Goal: Navigation & Orientation: Find specific page/section

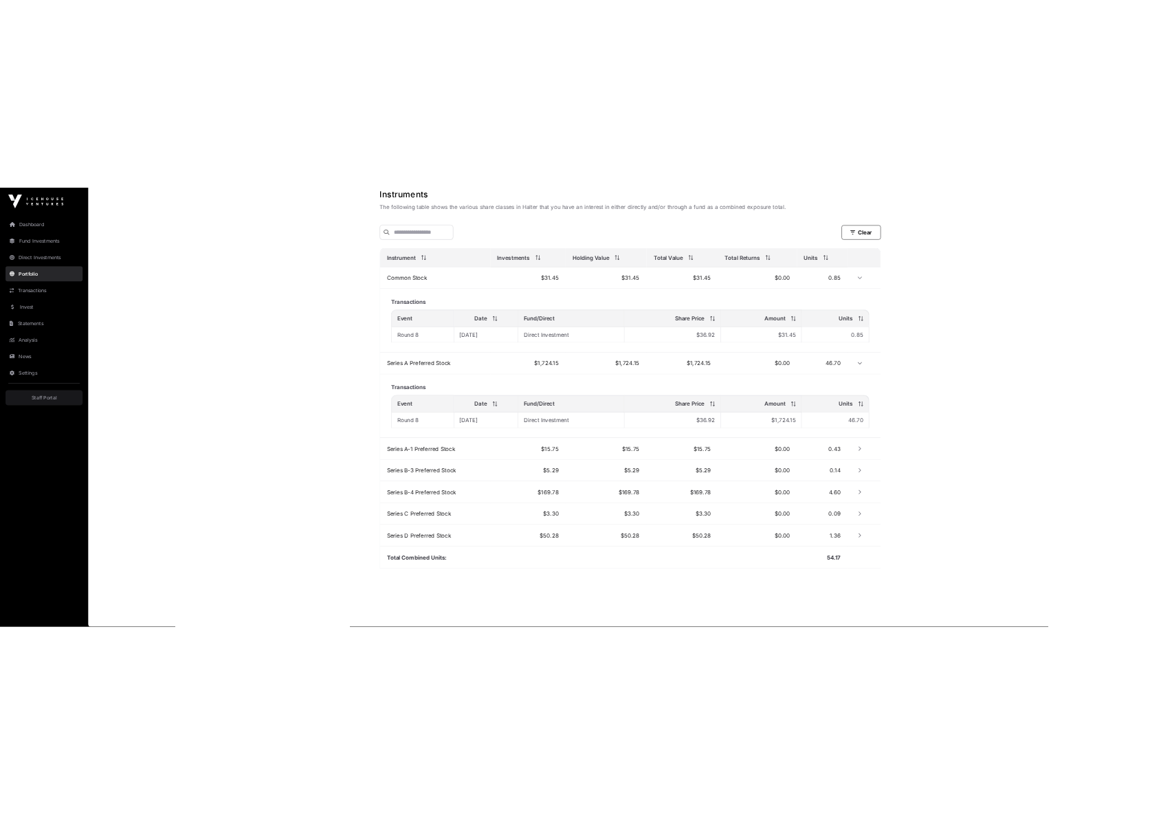
scroll to position [453, 0]
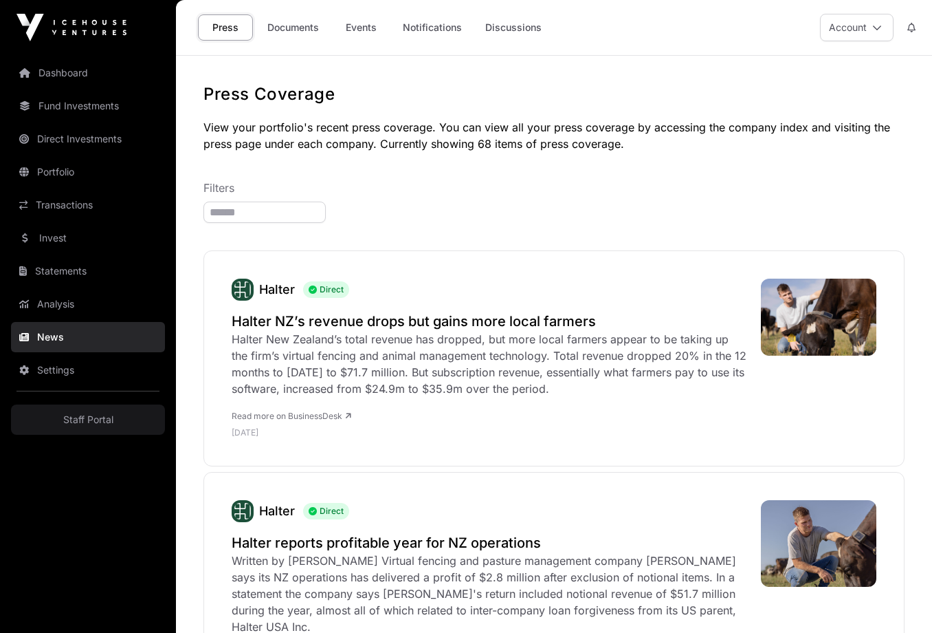
click at [478, 99] on h1 "Press Coverage" at bounding box center [554, 94] width 701 height 22
click at [364, 32] on link "Events" at bounding box center [360, 27] width 55 height 26
click at [341, 31] on link "Events" at bounding box center [360, 27] width 55 height 26
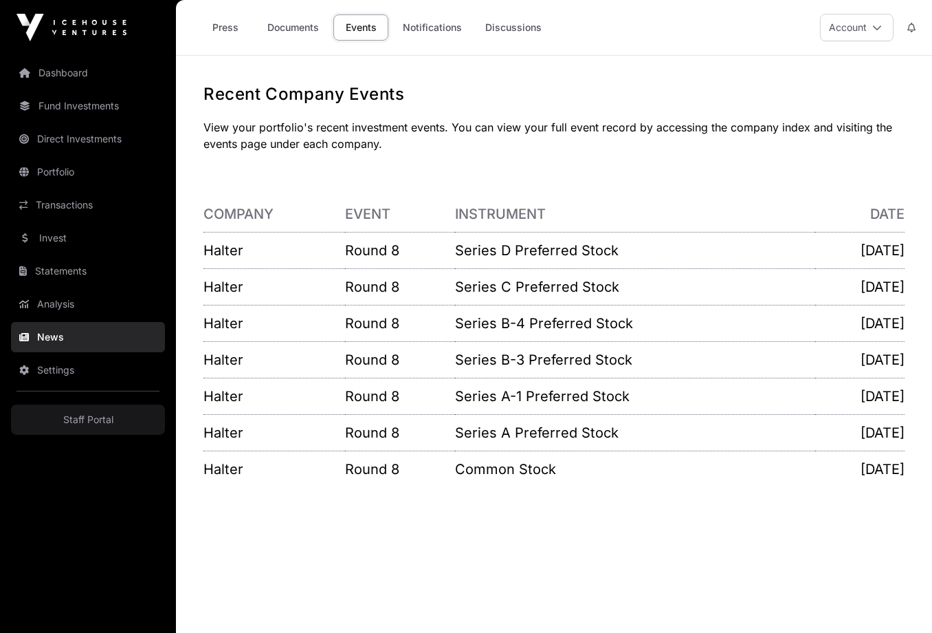
click at [430, 29] on link "Notifications" at bounding box center [432, 27] width 77 height 26
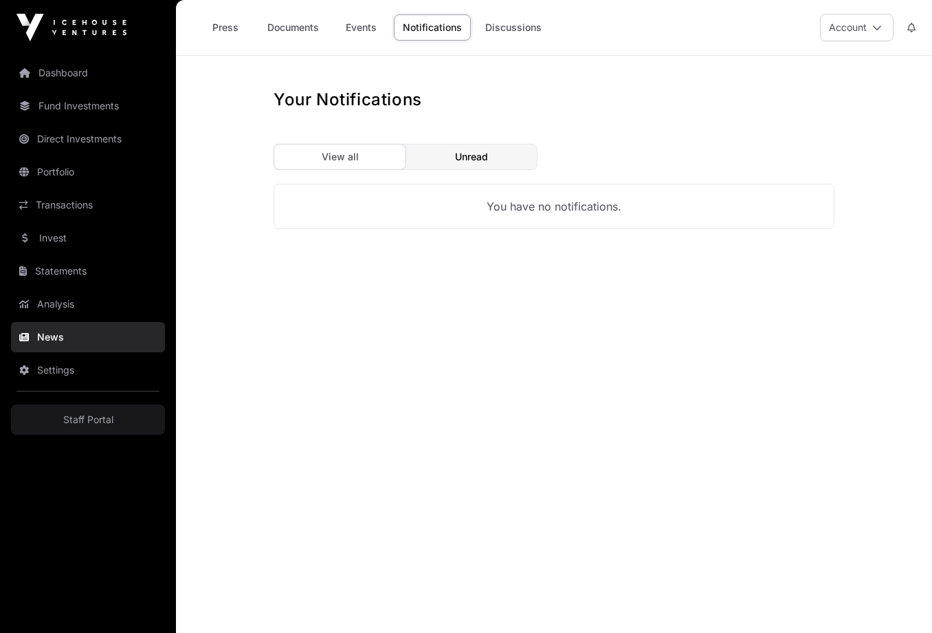
click at [524, 37] on link "Discussions" at bounding box center [513, 27] width 74 height 26
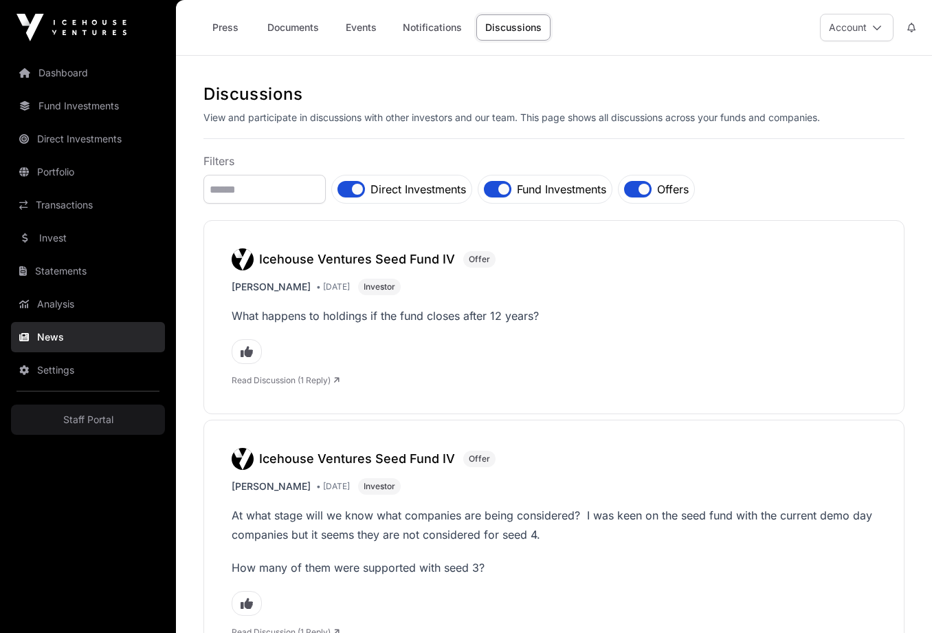
click at [366, 26] on link "Events" at bounding box center [360, 27] width 55 height 26
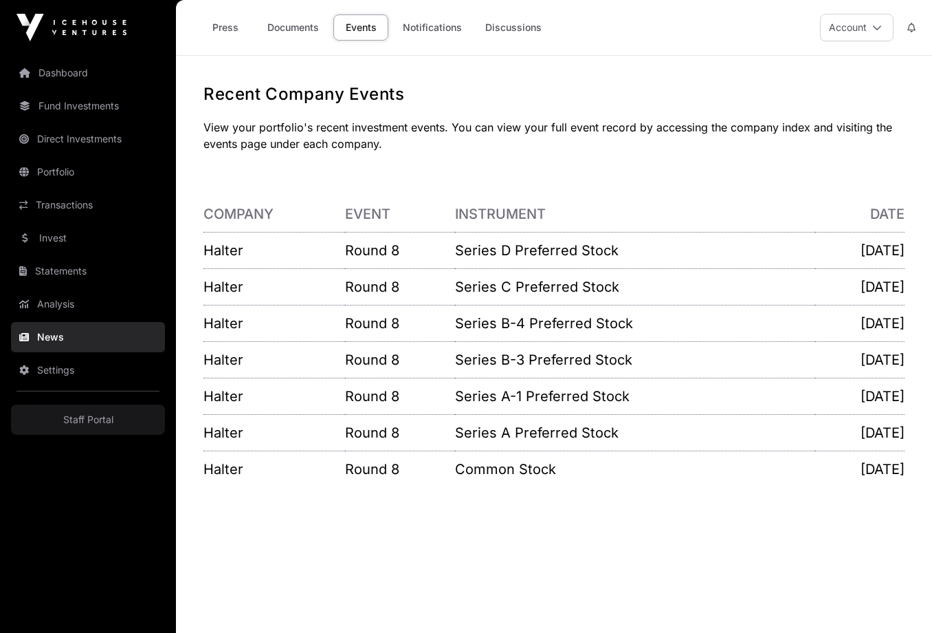
click at [294, 27] on link "Documents" at bounding box center [293, 27] width 69 height 26
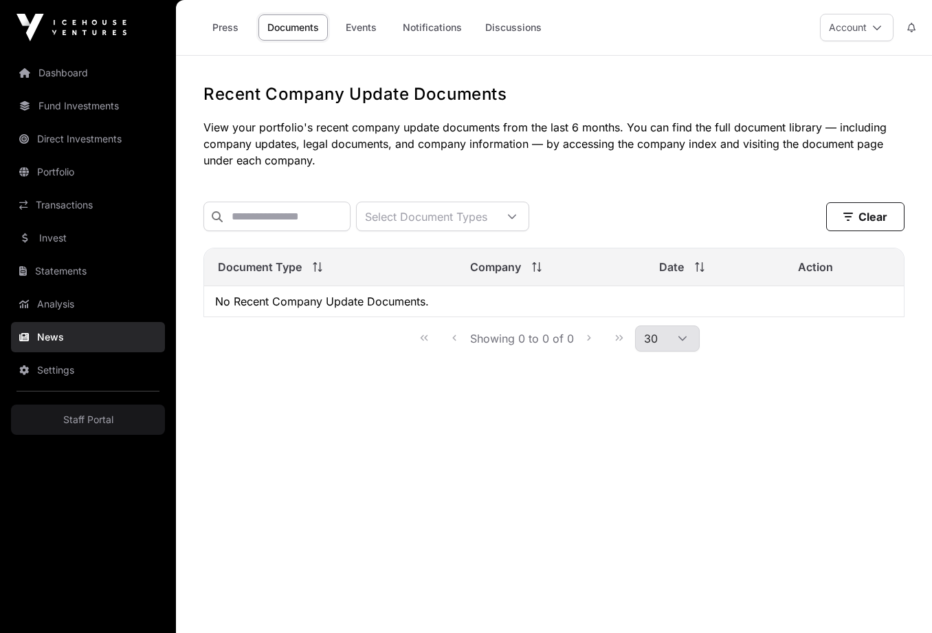
click at [227, 24] on link "Press" at bounding box center [225, 27] width 55 height 26
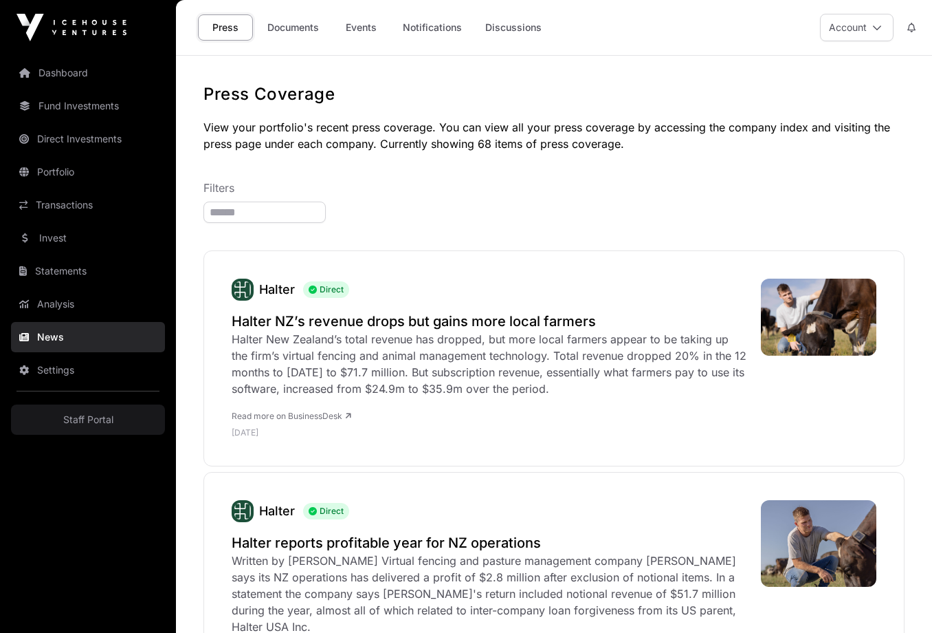
click at [364, 29] on link "Events" at bounding box center [360, 27] width 55 height 26
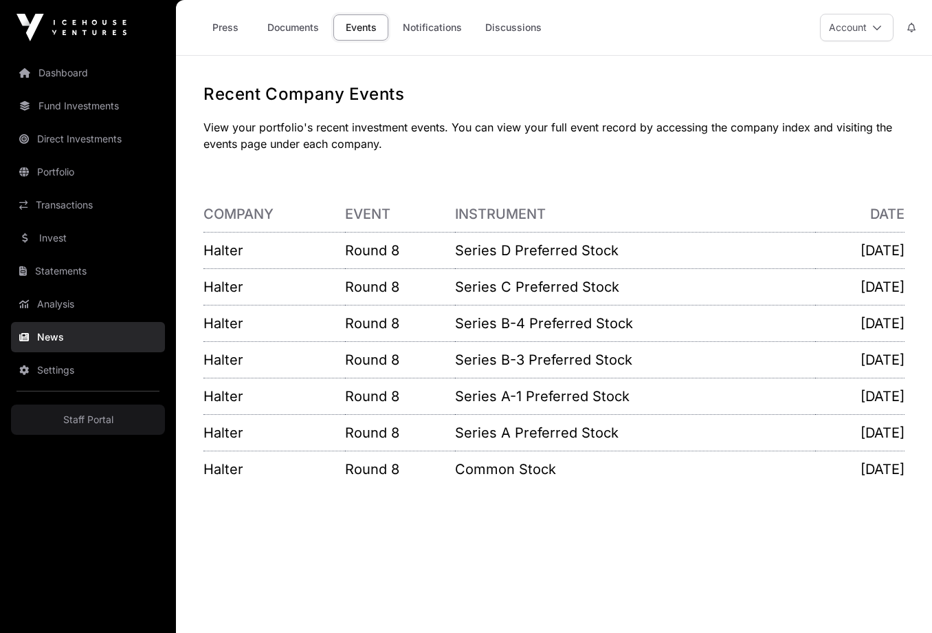
click at [424, 36] on link "Notifications" at bounding box center [432, 27] width 77 height 26
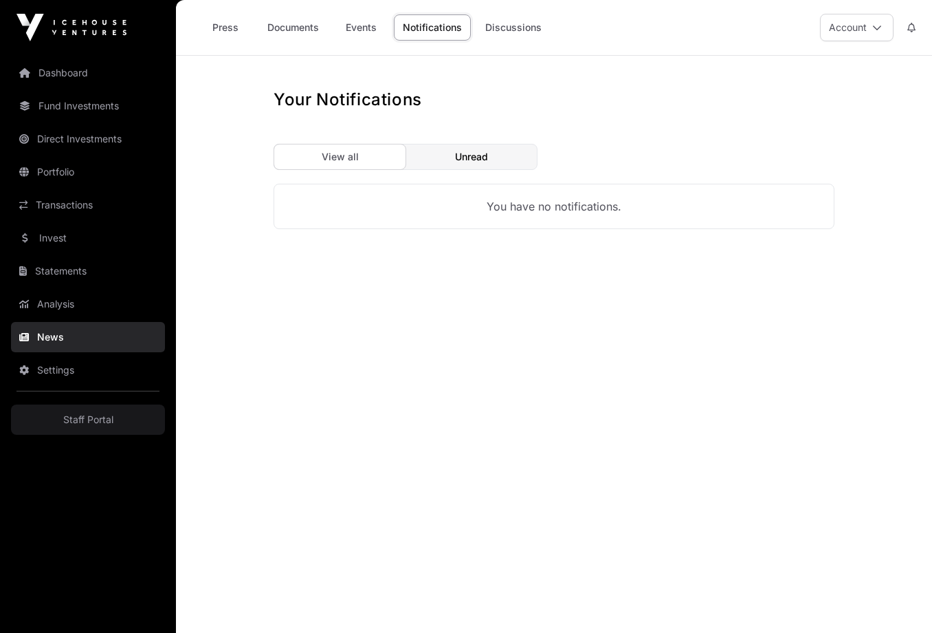
click at [348, 36] on link "Events" at bounding box center [360, 27] width 55 height 26
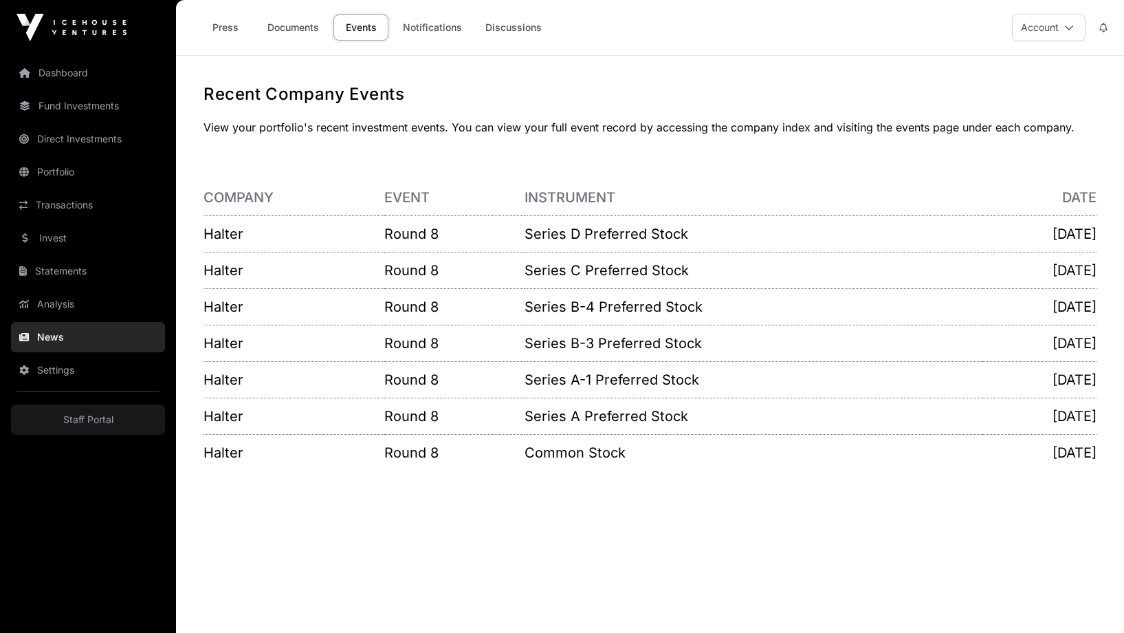
click at [520, 25] on link "Discussions" at bounding box center [513, 27] width 74 height 26
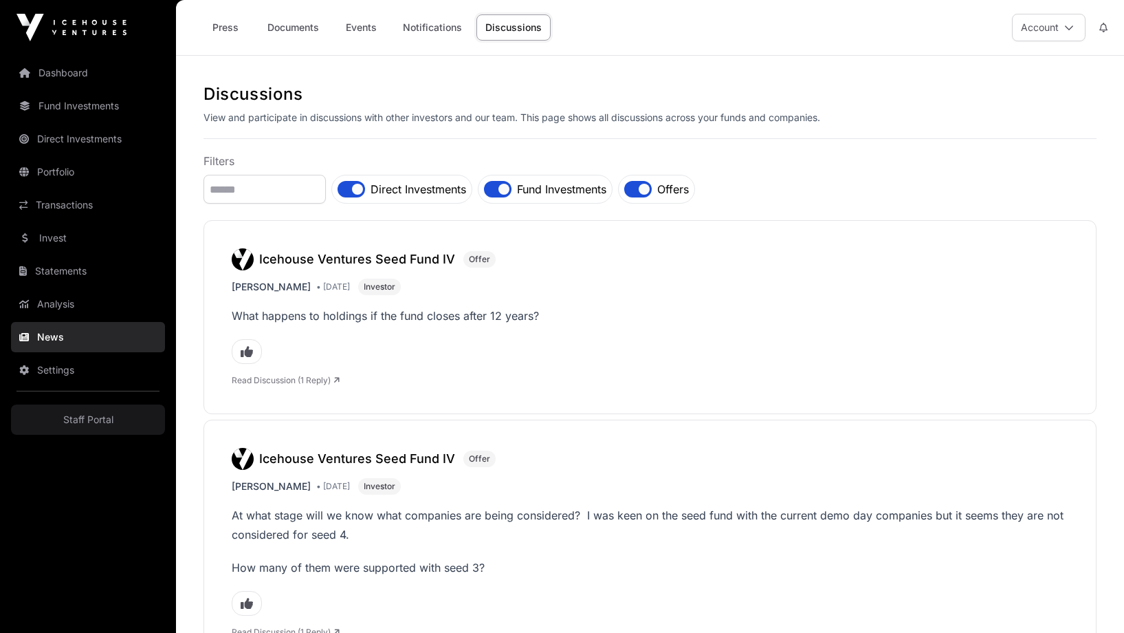
click at [100, 115] on link "Fund Investments" at bounding box center [88, 106] width 154 height 30
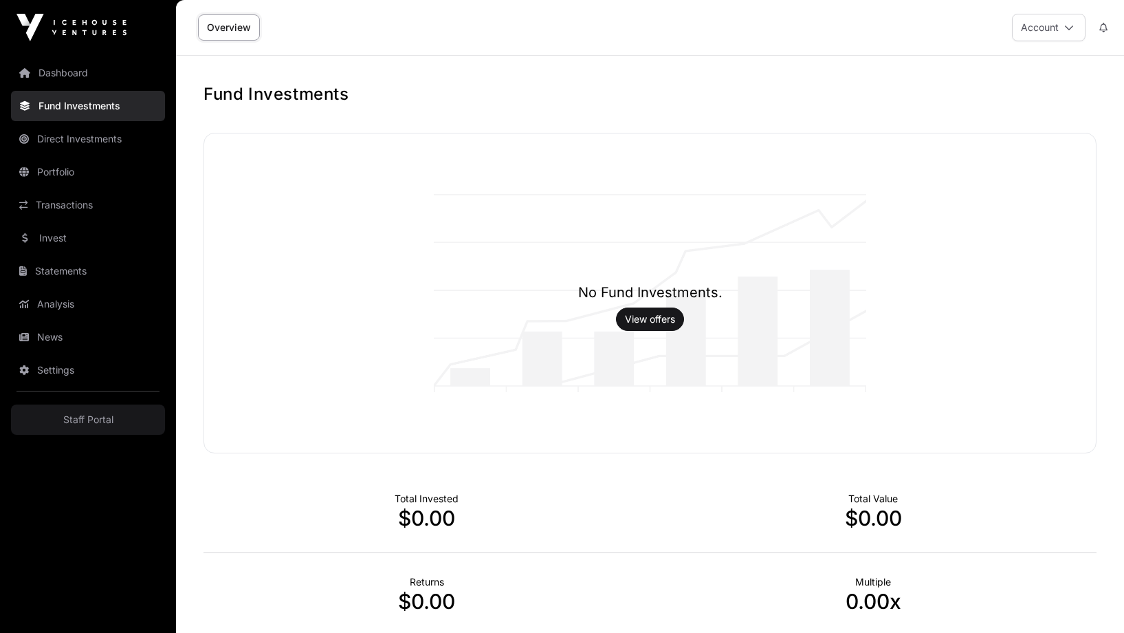
scroll to position [202, 0]
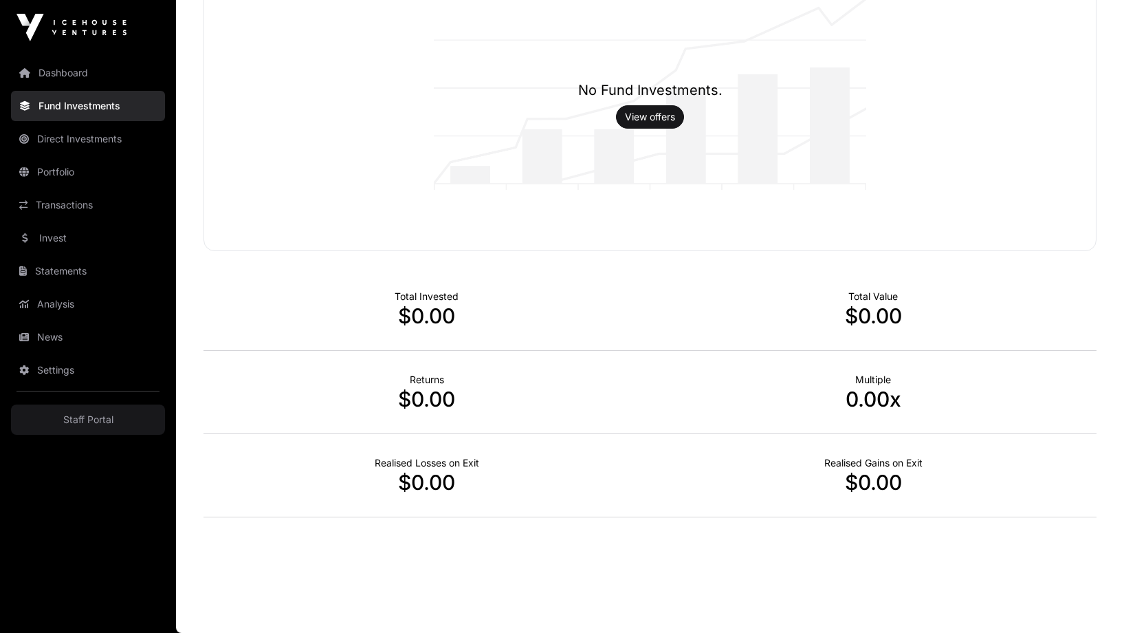
click at [88, 325] on link "News" at bounding box center [88, 337] width 154 height 30
